Goal: Find specific page/section: Find specific page/section

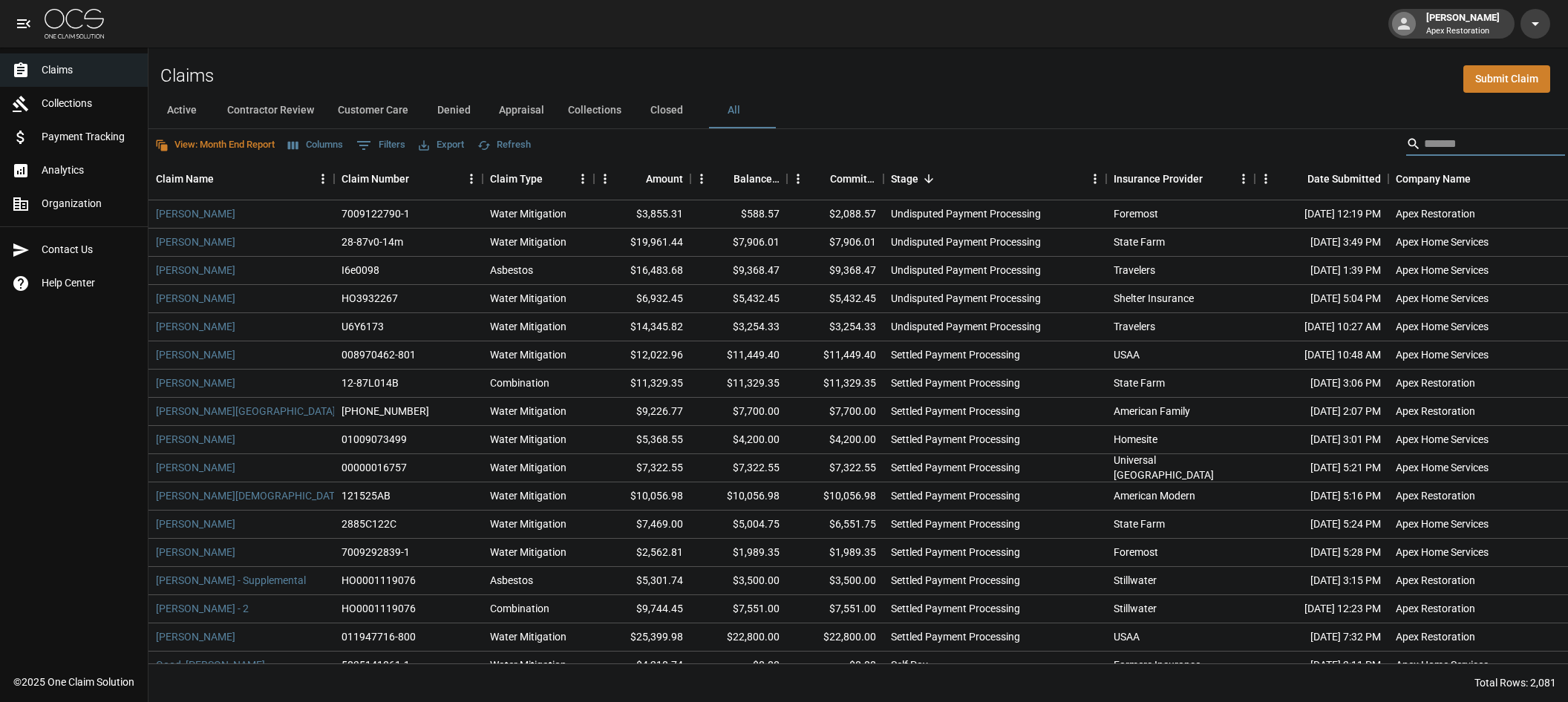
click at [1448, 150] on input "Search" at bounding box center [1483, 144] width 119 height 24
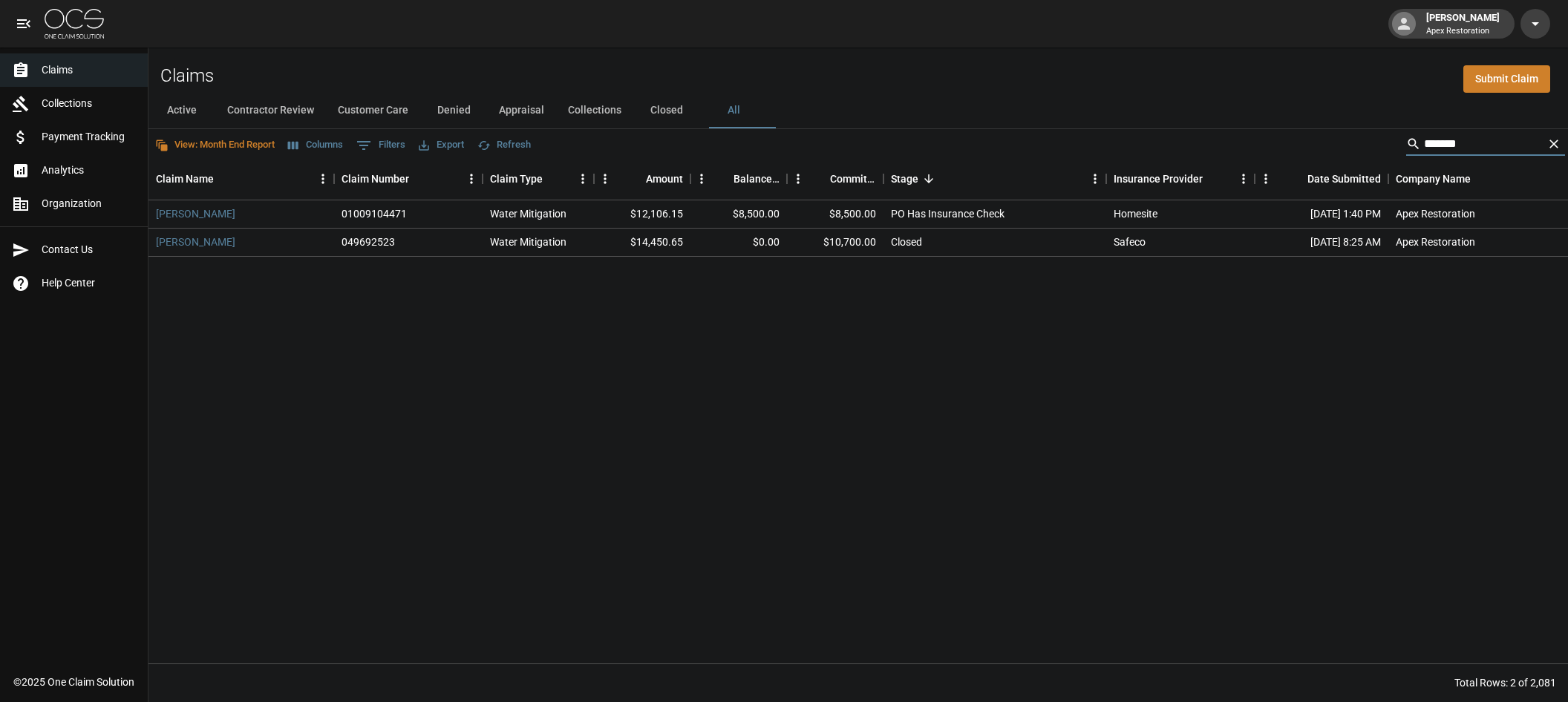
type input "*******"
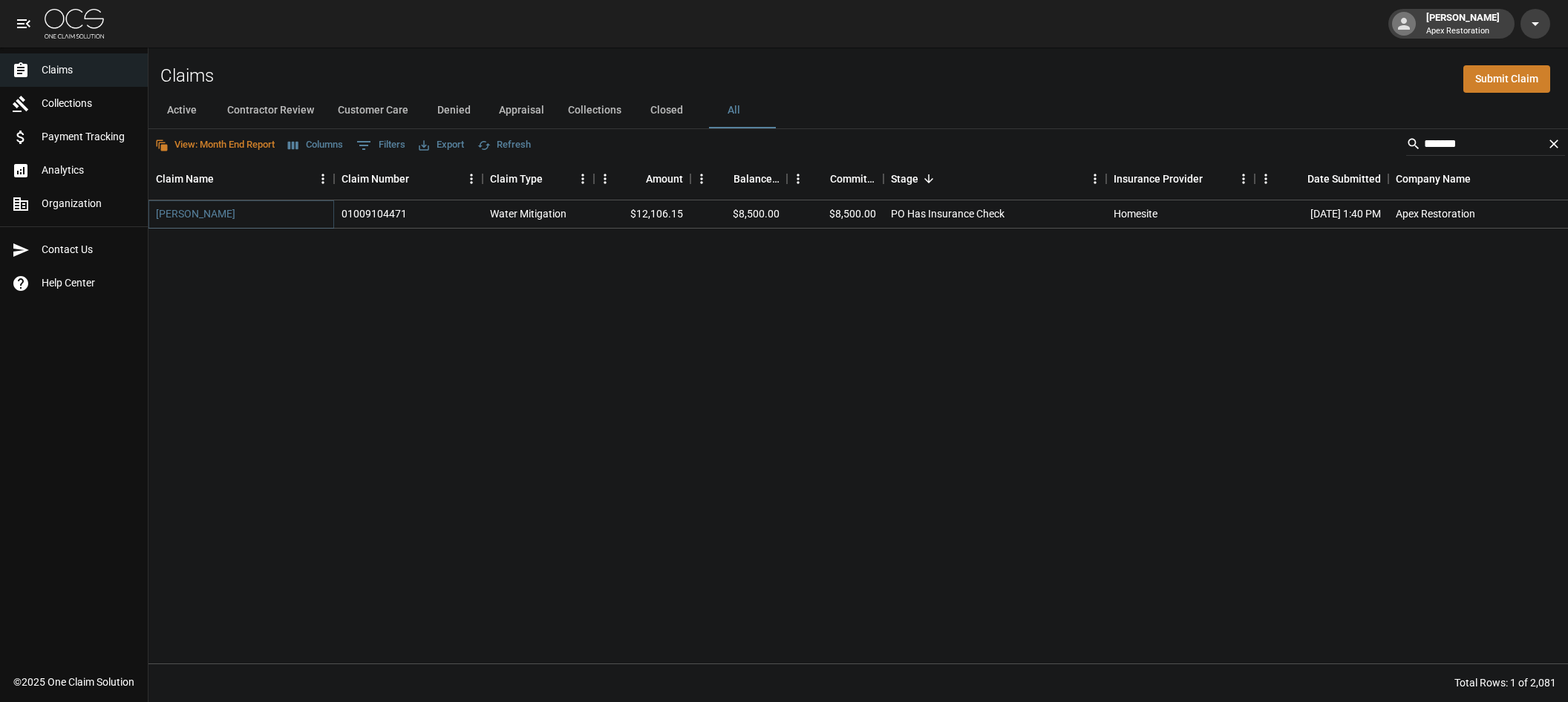
drag, startPoint x: 218, startPoint y: 212, endPoint x: 289, endPoint y: 221, distance: 71.6
click at [218, 212] on link "[PERSON_NAME]" at bounding box center [195, 214] width 79 height 15
